Goal: Information Seeking & Learning: Learn about a topic

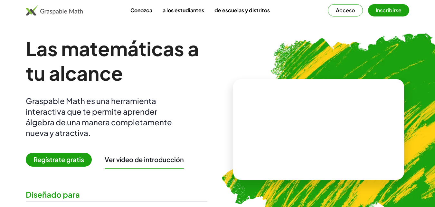
click at [48, 13] on img at bounding box center [54, 10] width 57 height 10
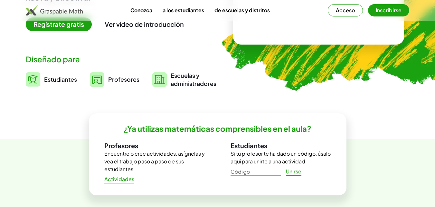
scroll to position [122, 0]
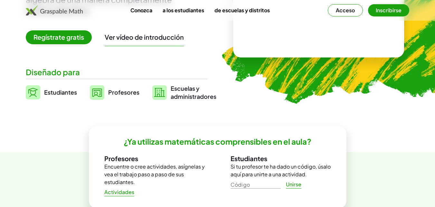
click at [105, 92] on link "Profesores" at bounding box center [115, 92] width 50 height 16
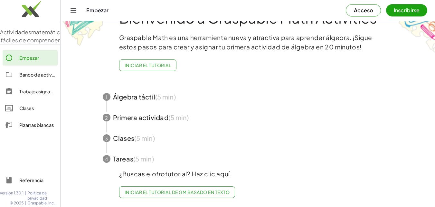
scroll to position [30, 0]
click at [367, 10] on font "Acceso" at bounding box center [363, 10] width 19 height 7
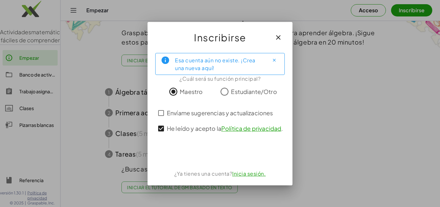
click at [241, 175] on font "Inicia sesión." at bounding box center [249, 173] width 34 height 7
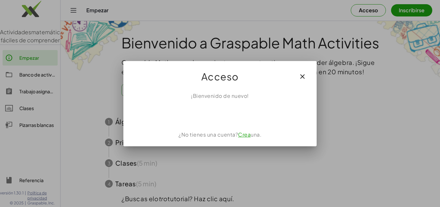
click at [302, 75] on icon "button" at bounding box center [303, 77] width 8 height 8
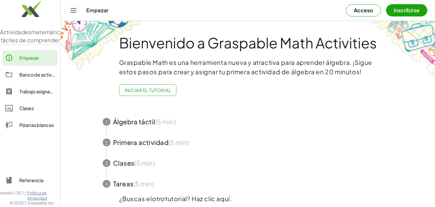
click at [75, 10] on icon "Cambiar navegación" at bounding box center [74, 10] width 8 height 8
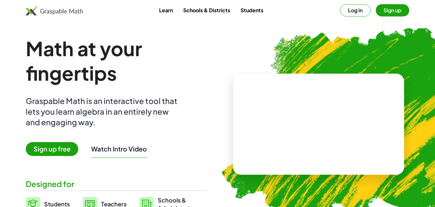
scroll to position [122, 0]
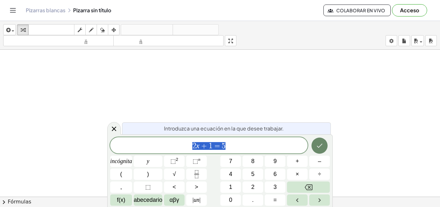
click at [319, 145] on icon "Hecho" at bounding box center [320, 145] width 8 height 8
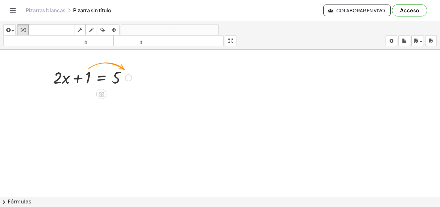
click at [88, 77] on div at bounding box center [92, 77] width 85 height 22
click at [79, 79] on div at bounding box center [92, 77] width 85 height 22
drag, startPoint x: 80, startPoint y: 78, endPoint x: 113, endPoint y: 78, distance: 32.6
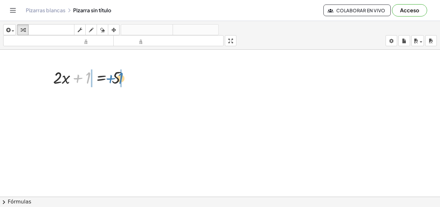
click at [113, 78] on div at bounding box center [92, 77] width 85 height 22
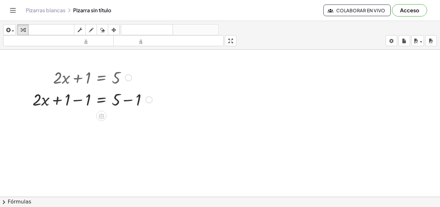
click at [128, 99] on div at bounding box center [92, 99] width 126 height 22
click at [102, 100] on div "+ · 2 · x = 5 + 1 − 1 + − 1" at bounding box center [102, 100] width 0 height 0
click at [74, 100] on div at bounding box center [82, 99] width 106 height 22
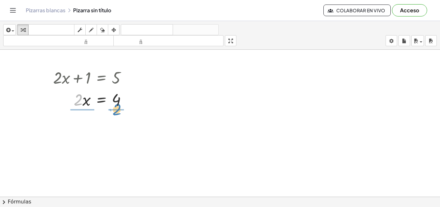
drag, startPoint x: 77, startPoint y: 100, endPoint x: 116, endPoint y: 110, distance: 40.2
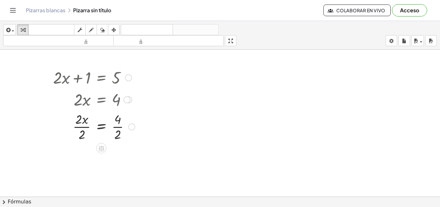
click at [130, 126] on div at bounding box center [131, 126] width 7 height 7
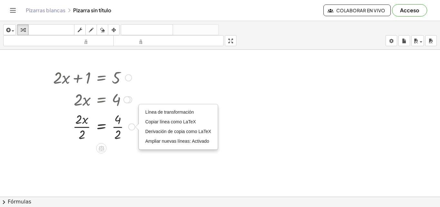
click at [118, 121] on div at bounding box center [94, 126] width 88 height 32
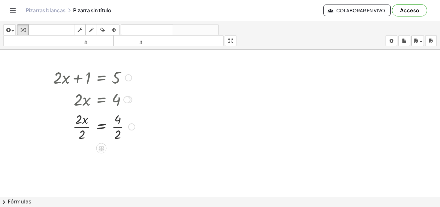
click at [118, 121] on div at bounding box center [94, 126] width 88 height 32
click at [118, 127] on div at bounding box center [94, 126] width 88 height 32
click at [83, 158] on div at bounding box center [94, 158] width 88 height 32
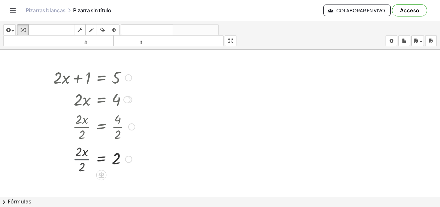
click at [83, 158] on div at bounding box center [94, 158] width 88 height 21
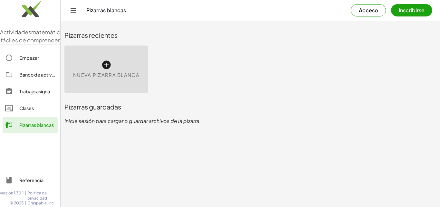
click at [46, 94] on font "Trabajo asignado" at bounding box center [37, 91] width 37 height 6
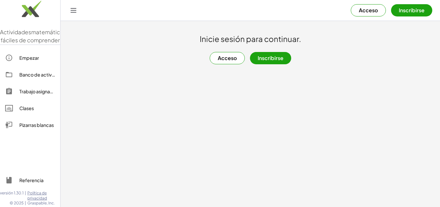
click at [30, 111] on font "Clases" at bounding box center [26, 108] width 15 height 6
click at [28, 77] on font "Banco de actividades" at bounding box center [43, 75] width 48 height 6
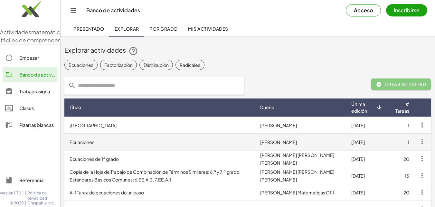
click at [77, 140] on font "Ecuaciones" at bounding box center [82, 142] width 25 height 6
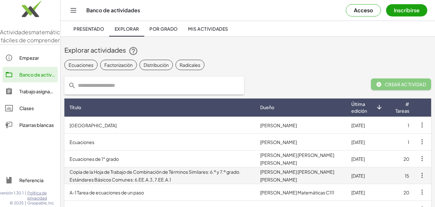
click at [108, 176] on font "Copia de la Hoja de Trabajo de Combinación de Términos Similares: 6.º y 7.º gra…" at bounding box center [155, 176] width 171 height 14
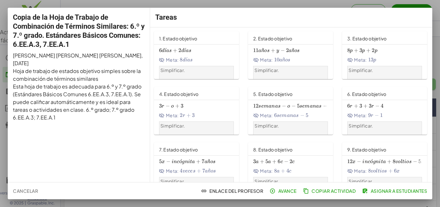
click at [168, 76] on div "Simplificar." at bounding box center [196, 74] width 72 height 15
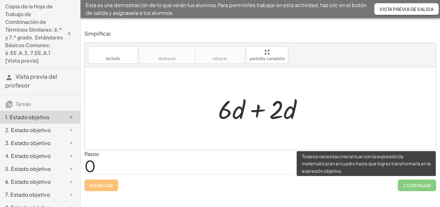
click at [414, 181] on span "Continuar" at bounding box center [417, 185] width 38 height 12
click at [414, 185] on span "Continuar" at bounding box center [417, 185] width 38 height 12
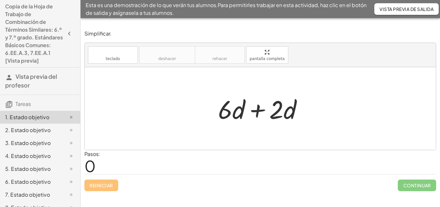
click at [287, 113] on div at bounding box center [263, 108] width 96 height 33
drag, startPoint x: 287, startPoint y: 113, endPoint x: 234, endPoint y: 111, distance: 52.6
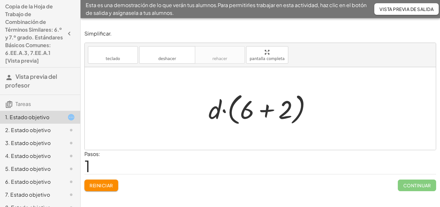
click at [267, 111] on div at bounding box center [262, 108] width 115 height 37
click at [267, 111] on div at bounding box center [263, 108] width 46 height 33
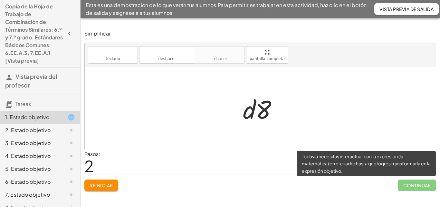
click at [412, 182] on span "Continuar" at bounding box center [417, 185] width 38 height 12
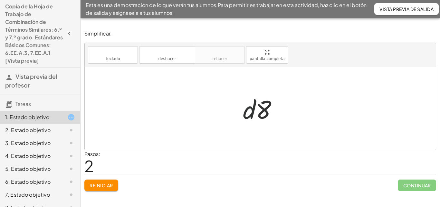
click at [252, 109] on div at bounding box center [263, 108] width 46 height 33
click at [251, 109] on div at bounding box center [263, 108] width 46 height 33
click at [106, 182] on button "Reiniciar" at bounding box center [101, 185] width 34 height 12
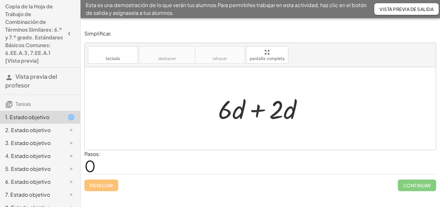
click at [106, 182] on div "Reiniciar Continuar" at bounding box center [260, 182] width 352 height 17
